Goal: Task Accomplishment & Management: Complete application form

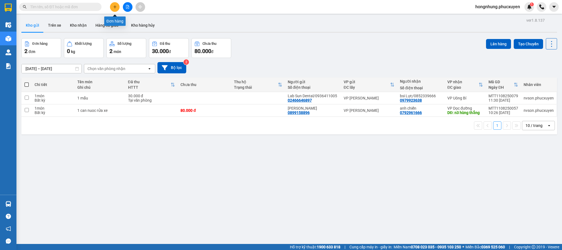
click at [117, 4] on button at bounding box center [115, 7] width 10 height 10
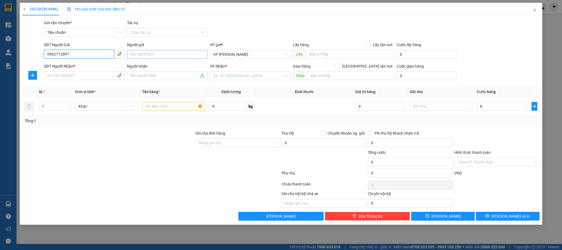
type input "0962712897"
click at [145, 56] on input "Người gửi" at bounding box center [167, 54] width 81 height 9
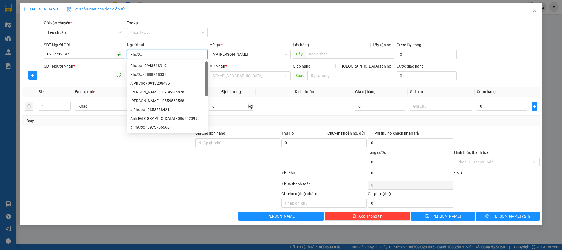
type input "Phước"
click at [91, 75] on input "SĐT Người Nhận *" at bounding box center [79, 75] width 70 height 9
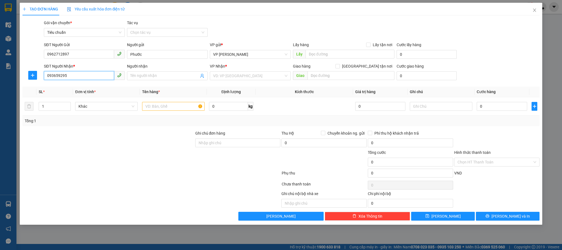
type input "0936592950"
click at [74, 87] on div "0936592950 - c Oanh" at bounding box center [84, 87] width 74 height 6
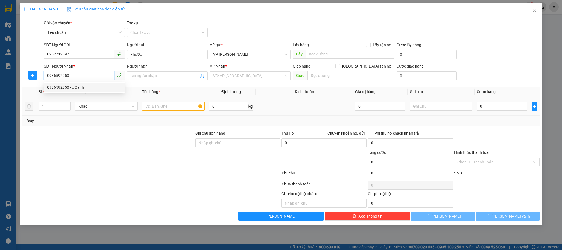
type input "c Oanh"
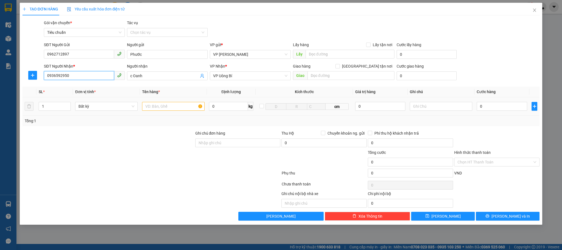
type input "0936592950"
click at [162, 106] on input "text" at bounding box center [173, 106] width 63 height 9
type input "1 hồ sơ"
click at [496, 105] on input "0" at bounding box center [502, 106] width 50 height 9
type input "5"
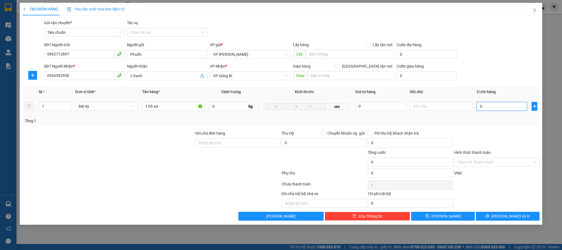
type input "5"
type input "50"
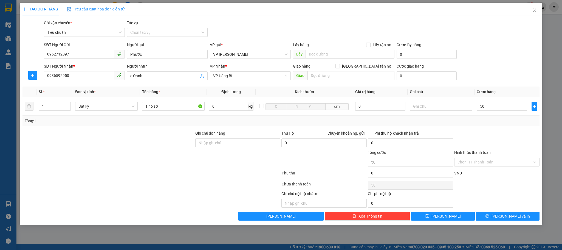
type input "50.000"
click at [501, 134] on div at bounding box center [497, 139] width 86 height 19
click at [490, 215] on button "[PERSON_NAME] và In" at bounding box center [508, 215] width 64 height 9
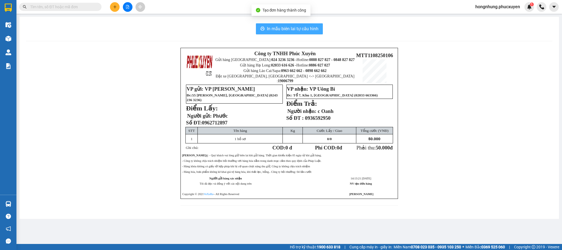
click at [286, 28] on span "In mẫu biên lai tự cấu hình" at bounding box center [293, 28] width 52 height 7
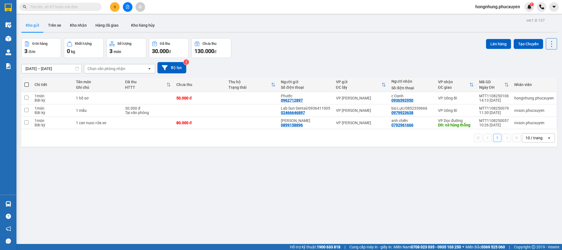
click at [278, 142] on div "1 10 / trang open" at bounding box center [289, 137] width 531 height 9
click at [277, 142] on div "1 10 / trang open" at bounding box center [289, 137] width 531 height 9
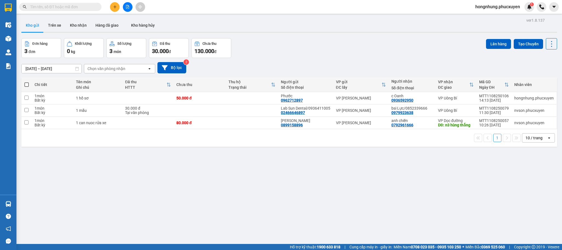
click at [277, 142] on div "1 10 / trang open" at bounding box center [289, 137] width 531 height 9
click at [278, 142] on div "1 10 / trang open" at bounding box center [289, 137] width 531 height 9
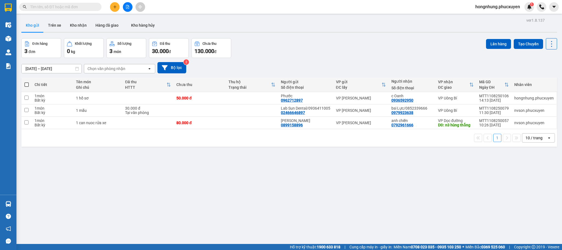
click at [278, 142] on div "1 10 / trang open" at bounding box center [289, 137] width 531 height 9
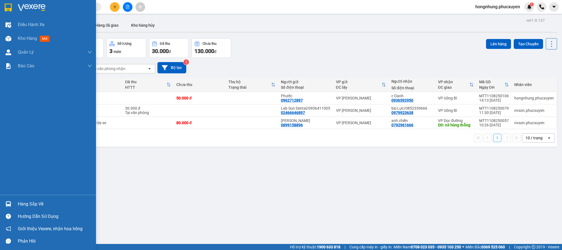
click at [0, 202] on div "Hàng sắp về" at bounding box center [48, 204] width 96 height 12
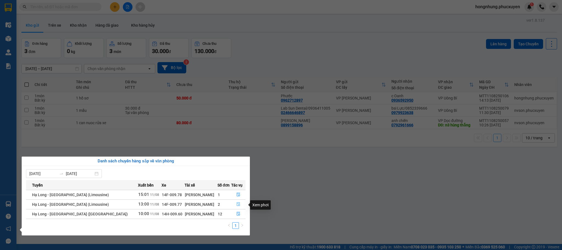
click at [237, 204] on icon "file-done" at bounding box center [238, 204] width 3 height 4
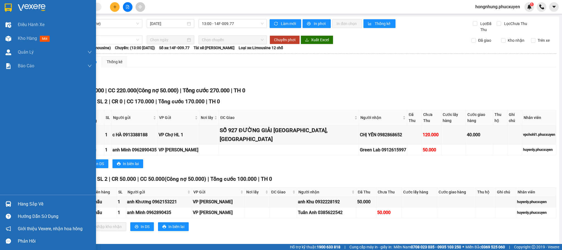
click at [8, 202] on img at bounding box center [8, 204] width 6 height 6
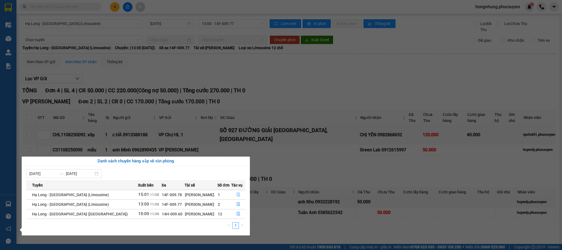
click at [237, 194] on icon "file-done" at bounding box center [238, 195] width 3 height 4
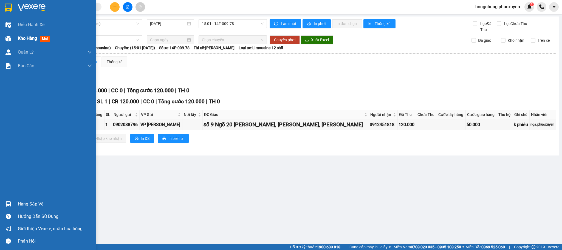
click at [15, 38] on div "Kho hàng mới" at bounding box center [48, 39] width 96 height 14
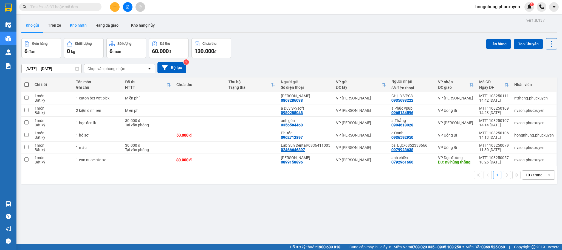
click at [80, 25] on button "Kho nhận" at bounding box center [79, 25] width 26 height 13
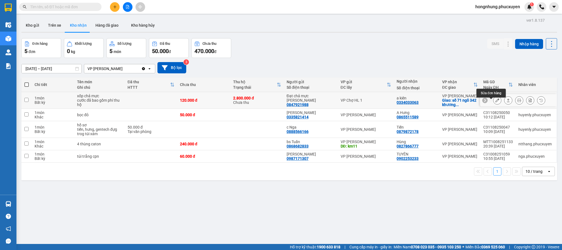
click at [493, 104] on button at bounding box center [497, 100] width 8 height 10
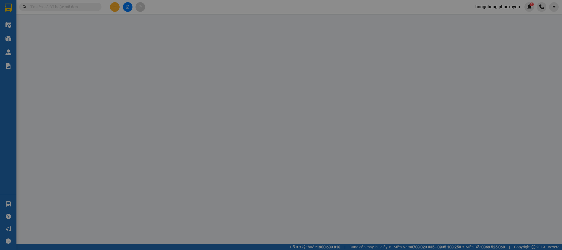
type input "0847921988"
type input "Đạt chả mực [PERSON_NAME]"
type input "0334033063"
type input "a kiên"
checkbox input "true"
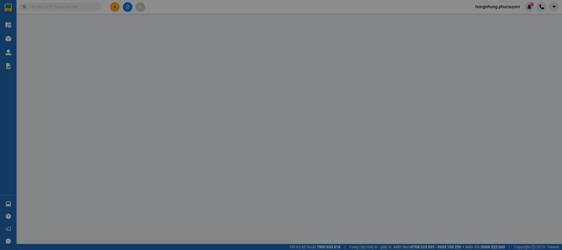
type input "số 71 ngõ 342 [PERSON_NAME],[PERSON_NAME]"
type input "120.000"
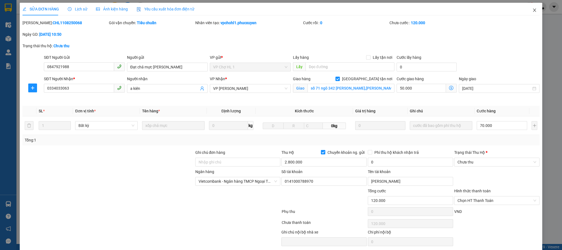
click at [527, 12] on span "Close" at bounding box center [534, 10] width 15 height 15
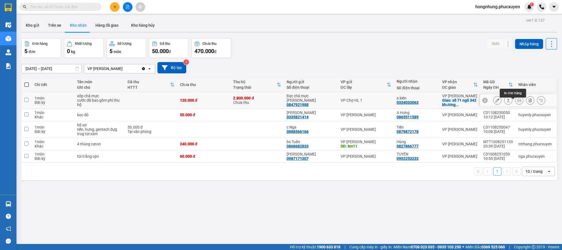
click at [517, 102] on icon at bounding box center [519, 100] width 4 height 4
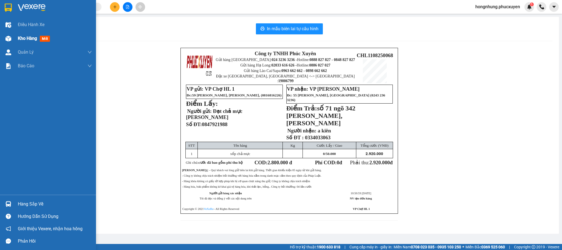
click at [10, 39] on img at bounding box center [8, 39] width 6 height 6
